Goal: Information Seeking & Learning: Find specific fact

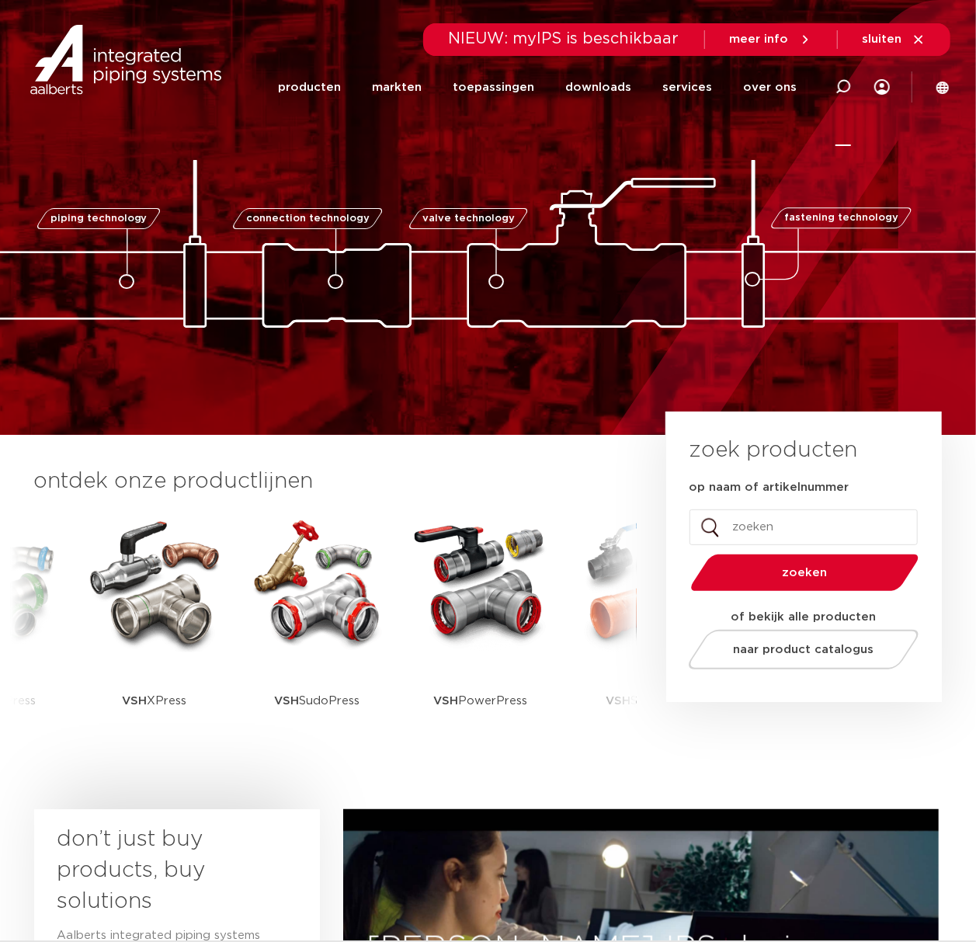
click at [842, 85] on icon at bounding box center [843, 87] width 16 height 16
paste input "MMS001"
type input "MMS001"
click button "Zoeken" at bounding box center [0, 0] width 0 height 0
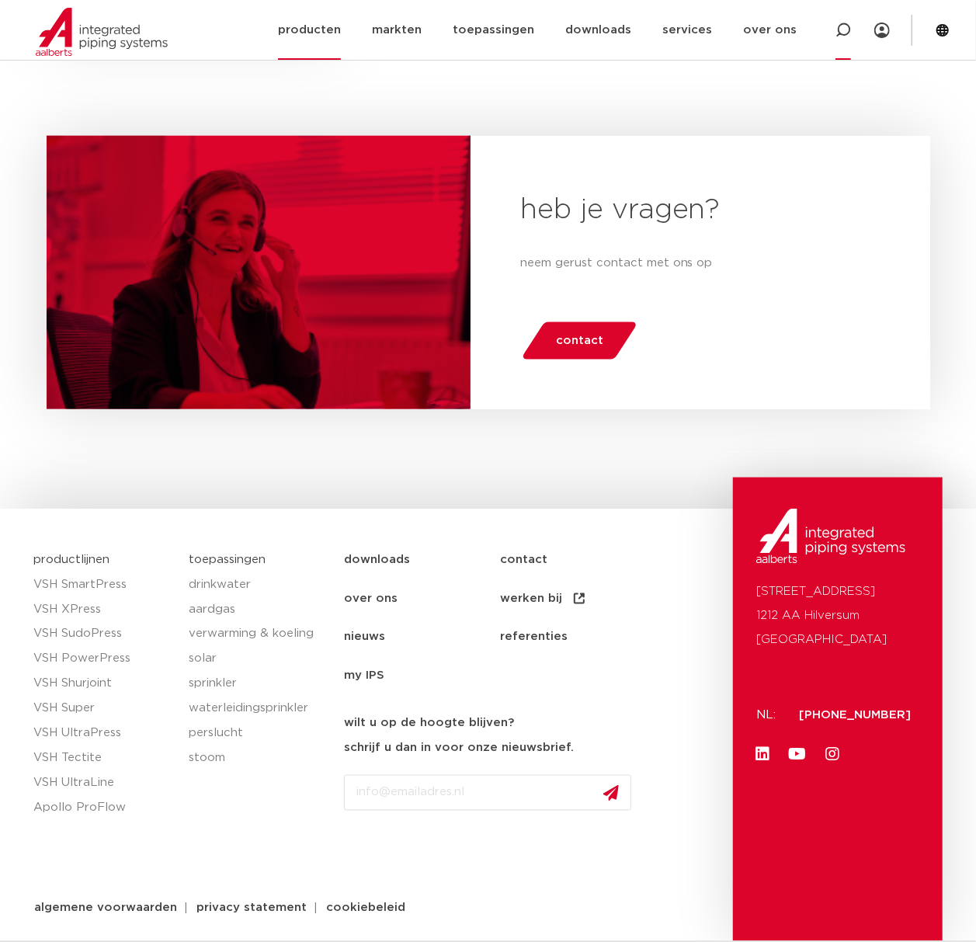
click at [842, 36] on icon at bounding box center [843, 31] width 16 height 16
paste input "﻿0554357"
type input "﻿0554357"
click button "Zoeken" at bounding box center [0, 0] width 0 height 0
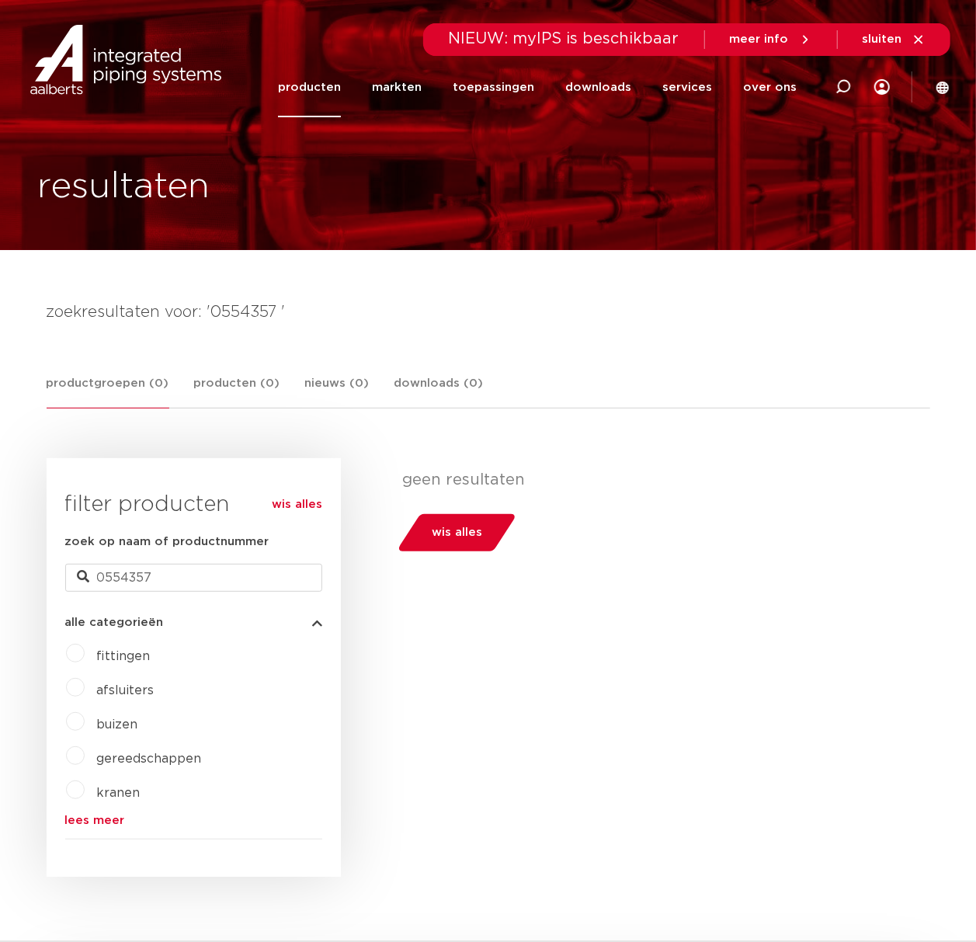
click at [328, 82] on link "producten" at bounding box center [309, 87] width 63 height 60
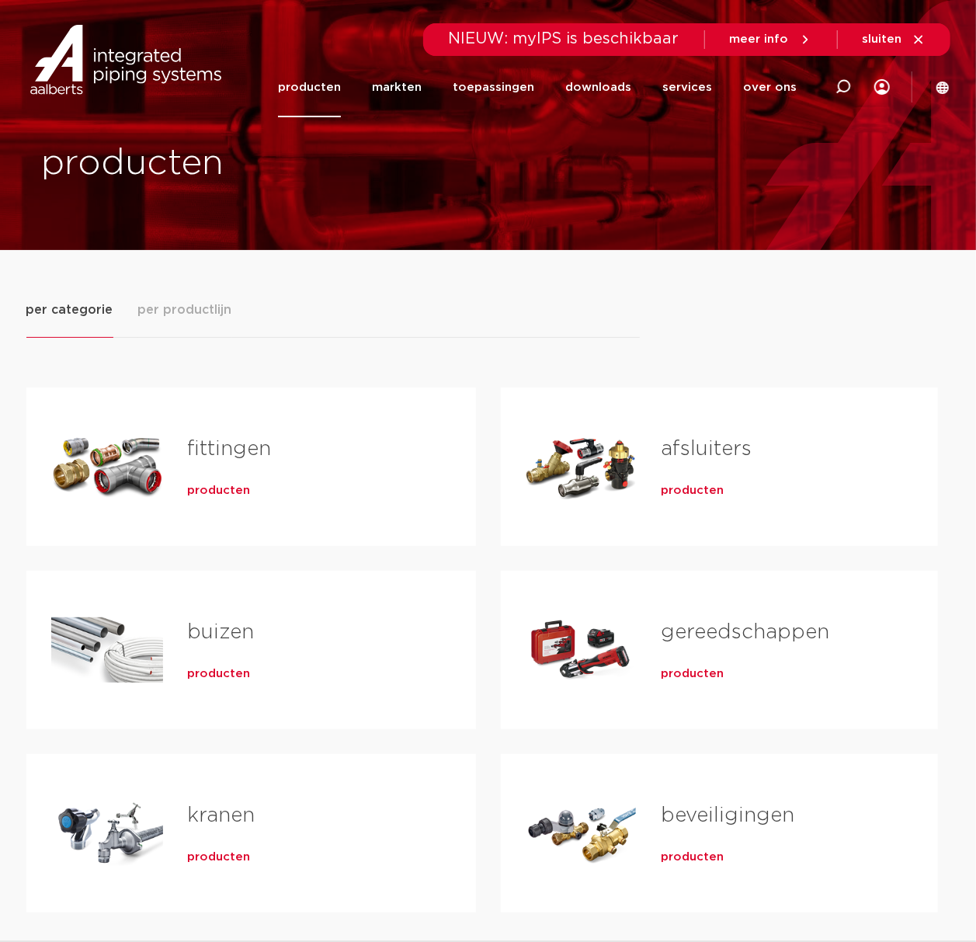
click at [219, 463] on h2 "fittingen" at bounding box center [307, 453] width 238 height 36
click at [216, 498] on span "producten" at bounding box center [219, 491] width 63 height 16
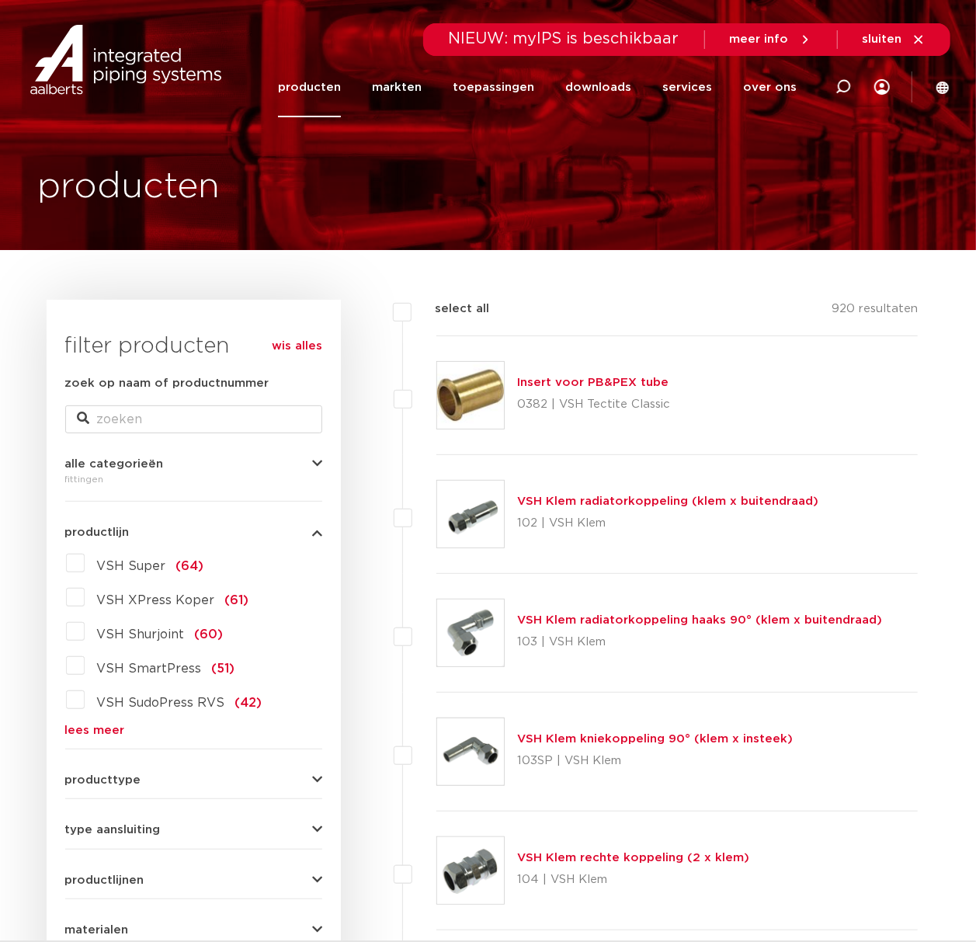
click at [75, 734] on link "lees meer" at bounding box center [193, 730] width 257 height 12
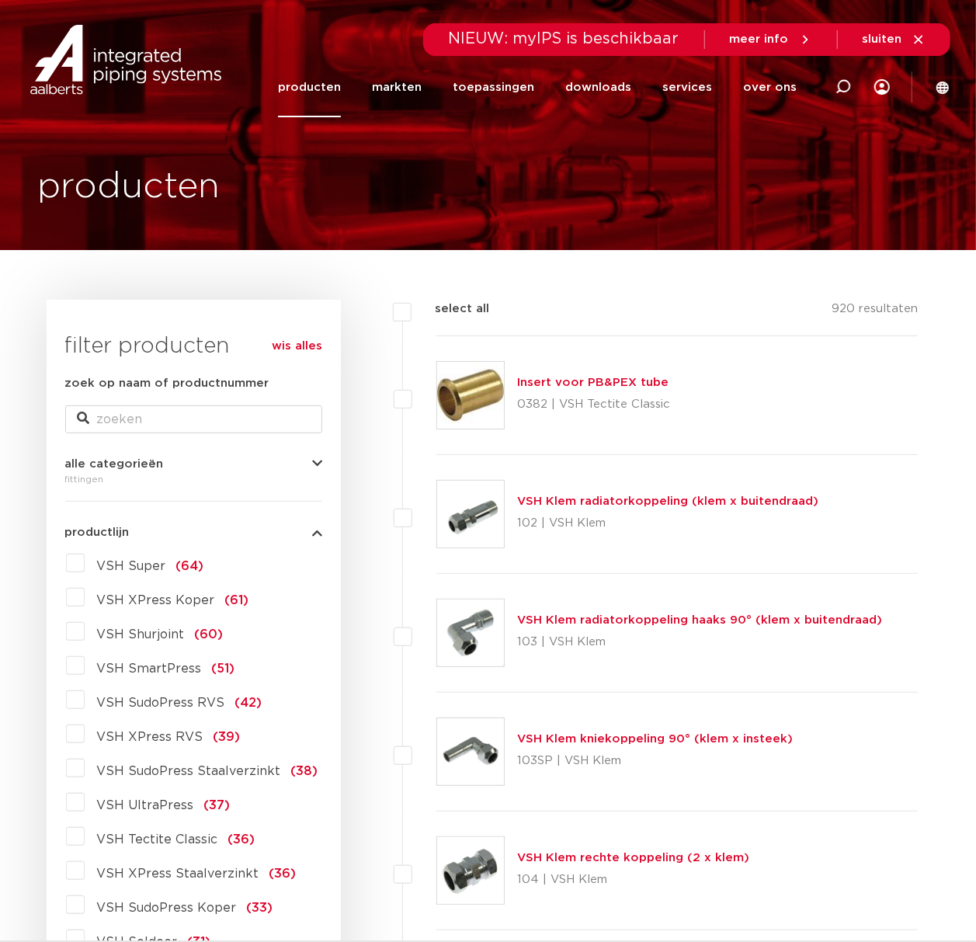
click at [206, 731] on label "VSH XPress RVS (39)" at bounding box center [163, 733] width 156 height 25
click at [0, 0] on input "VSH XPress RVS (39)" at bounding box center [0, 0] width 0 height 0
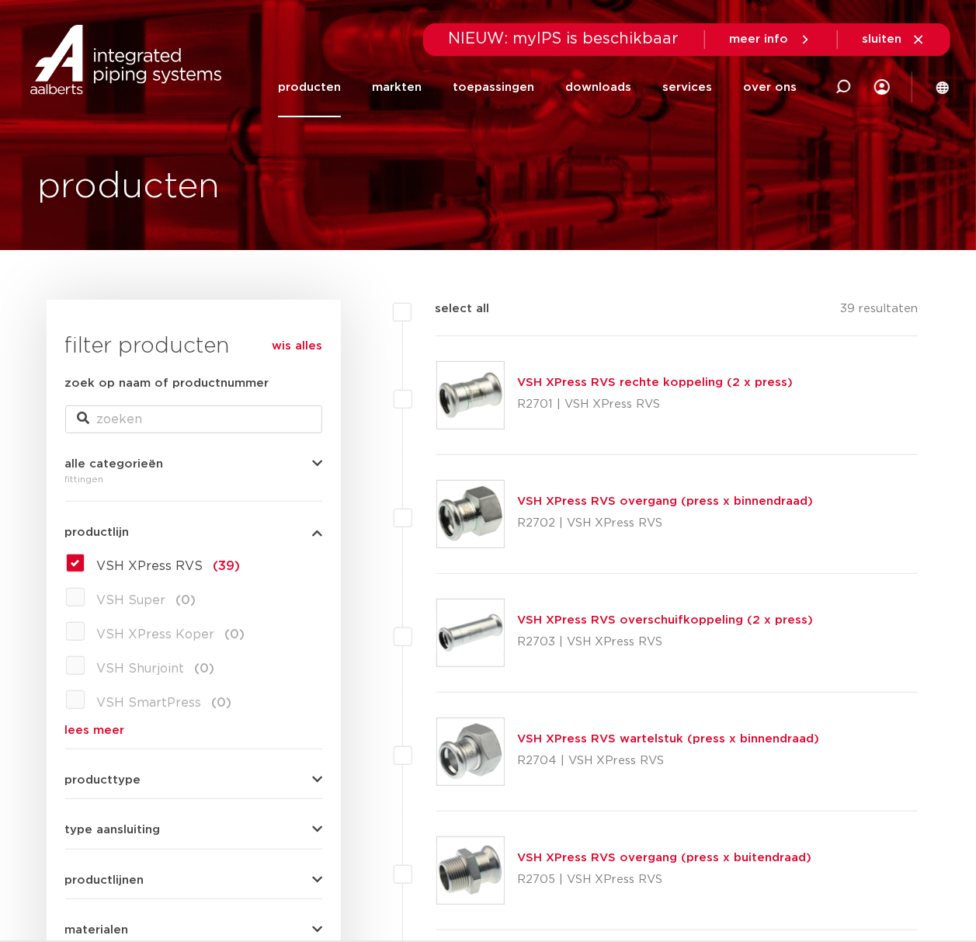
click at [655, 388] on link "VSH XPress RVS rechte koppeling (2 x press)" at bounding box center [655, 383] width 276 height 12
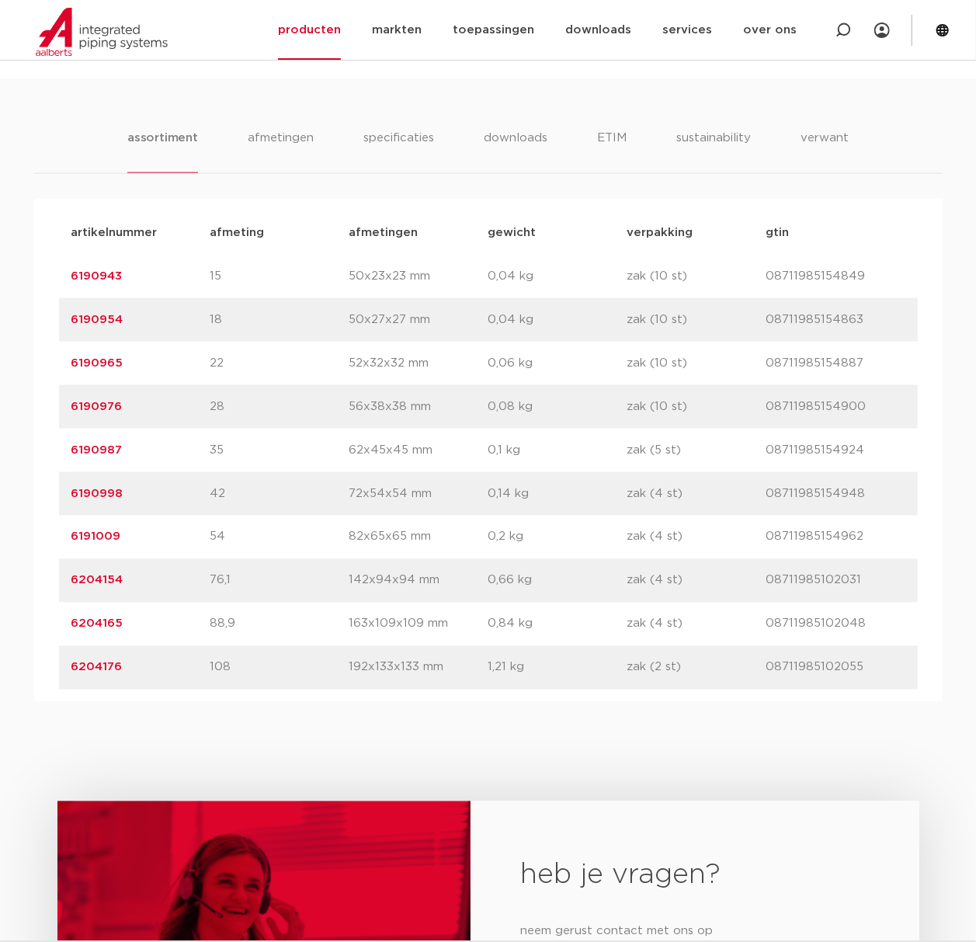
scroll to position [932, 0]
